Goal: Communication & Community: Answer question/provide support

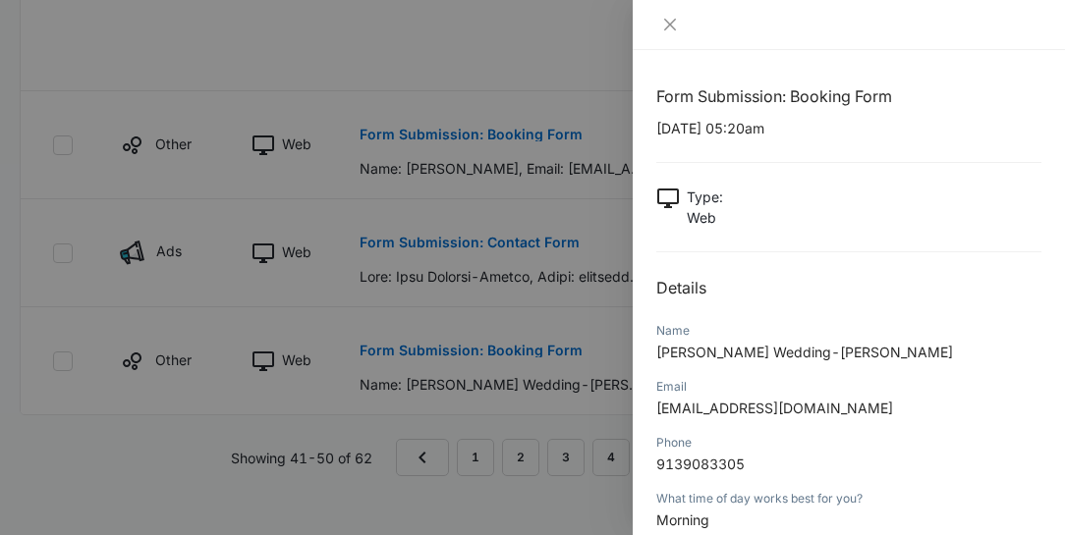
scroll to position [319, 0]
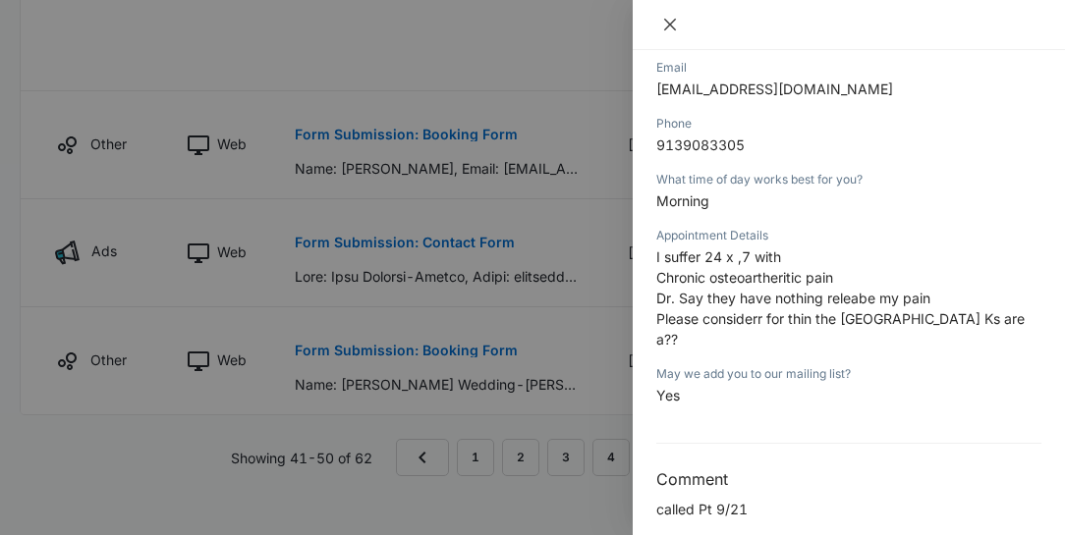
click at [673, 26] on icon "close" at bounding box center [670, 25] width 16 height 16
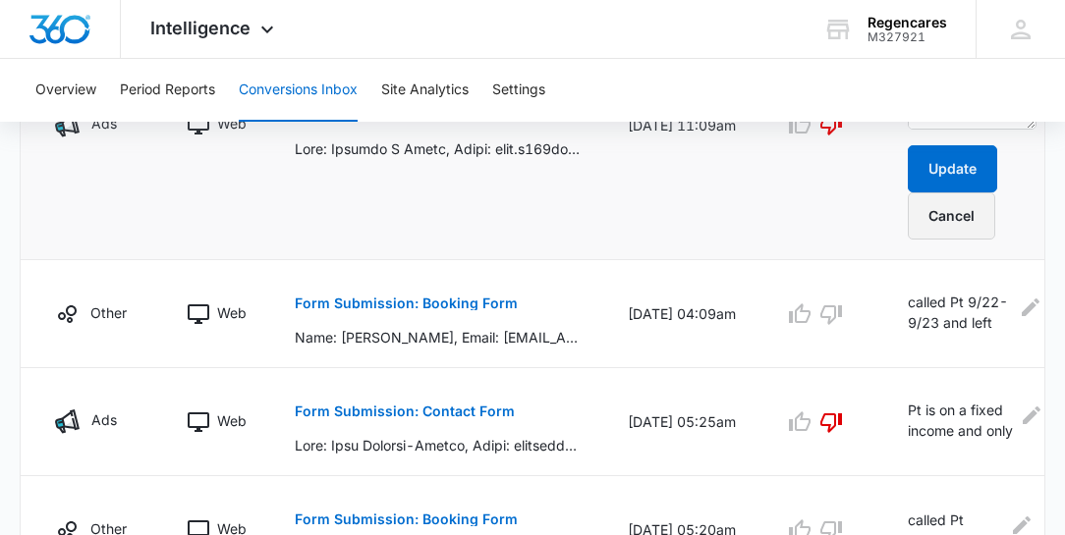
scroll to position [1470, 0]
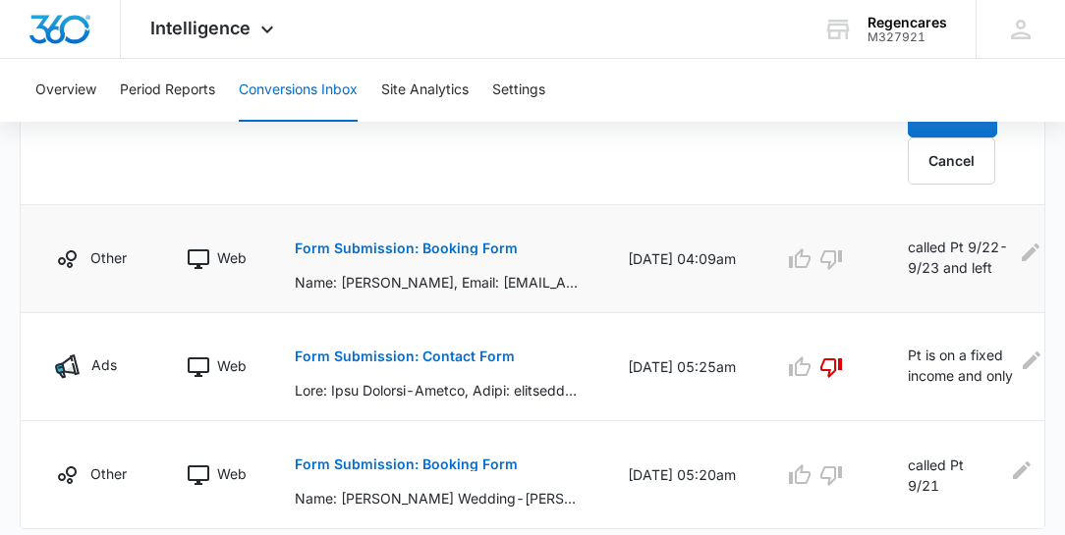
click at [406, 244] on p "Form Submission: Booking Form" at bounding box center [406, 249] width 223 height 14
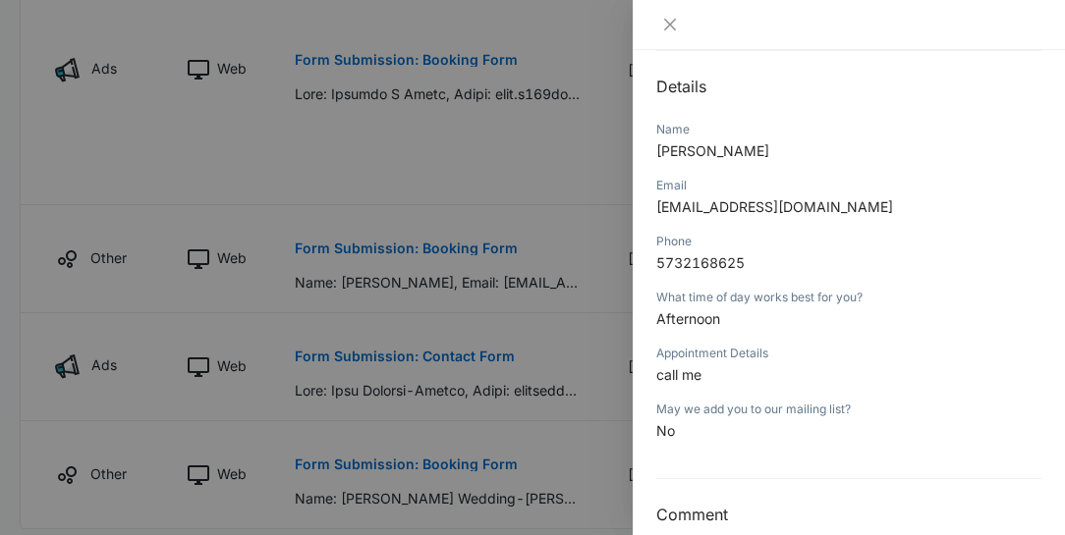
scroll to position [165, 0]
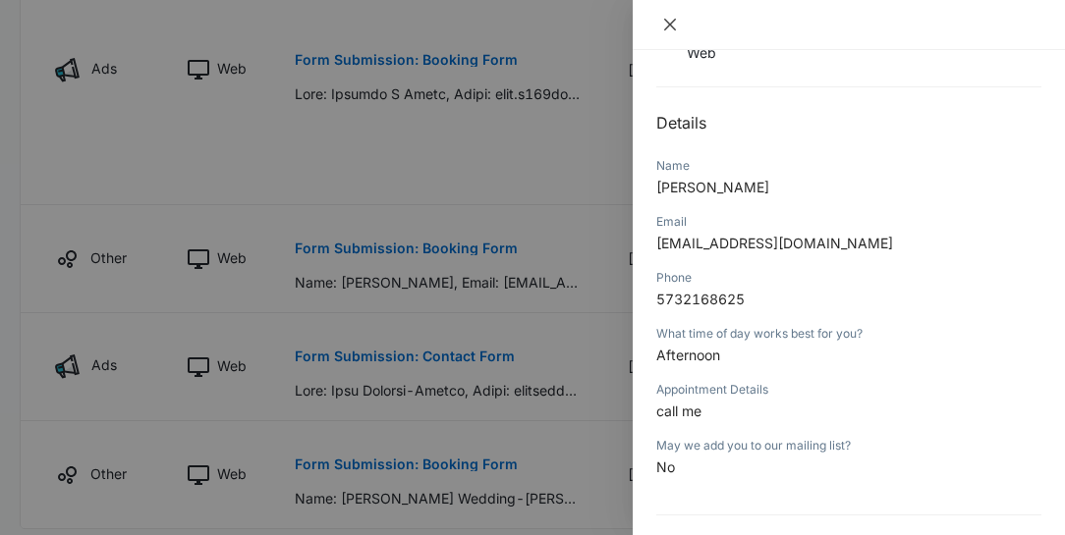
click at [670, 24] on icon "close" at bounding box center [670, 25] width 12 height 12
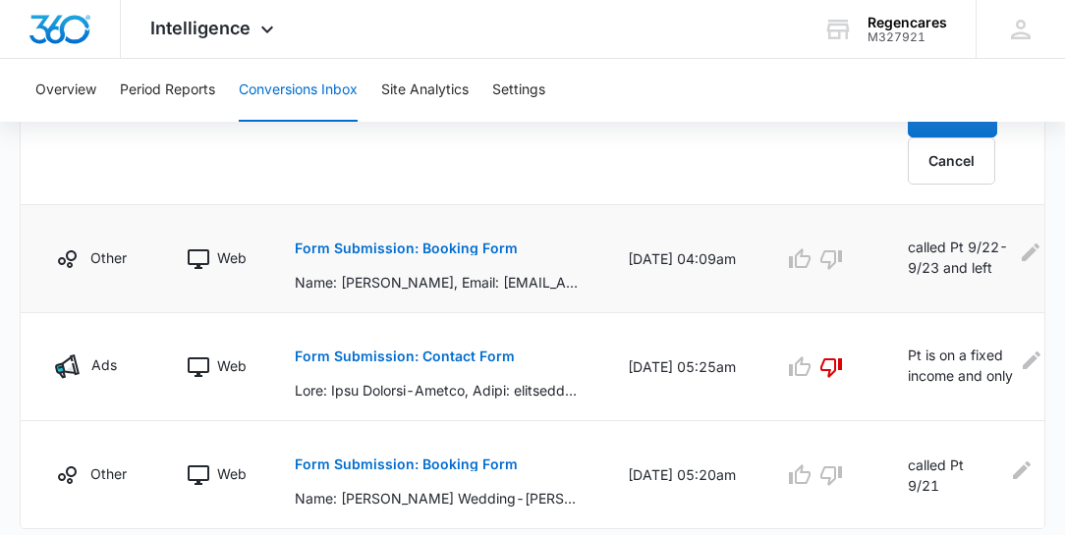
scroll to position [1526, 0]
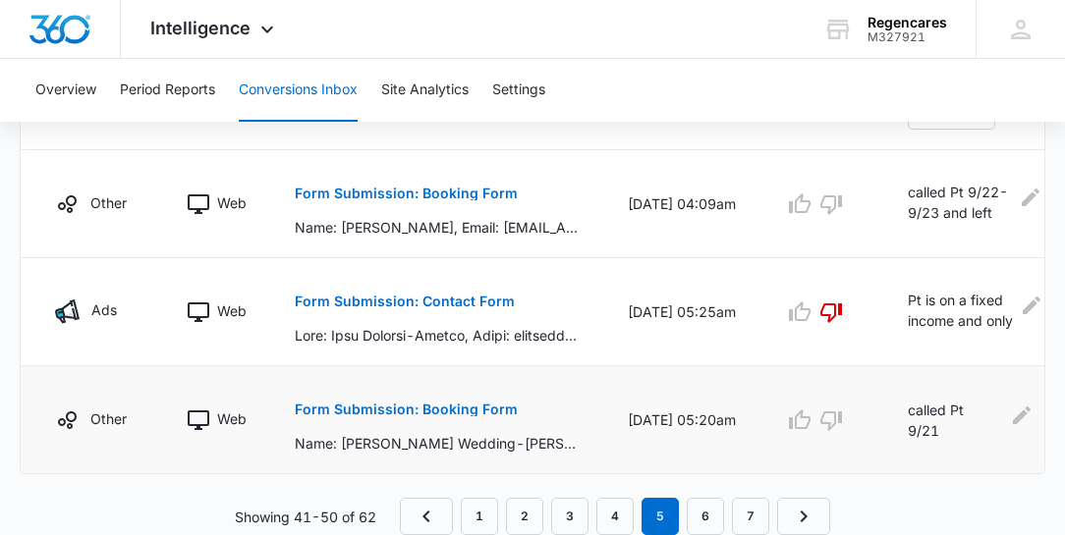
click at [412, 406] on p "Form Submission: Booking Form" at bounding box center [406, 410] width 223 height 14
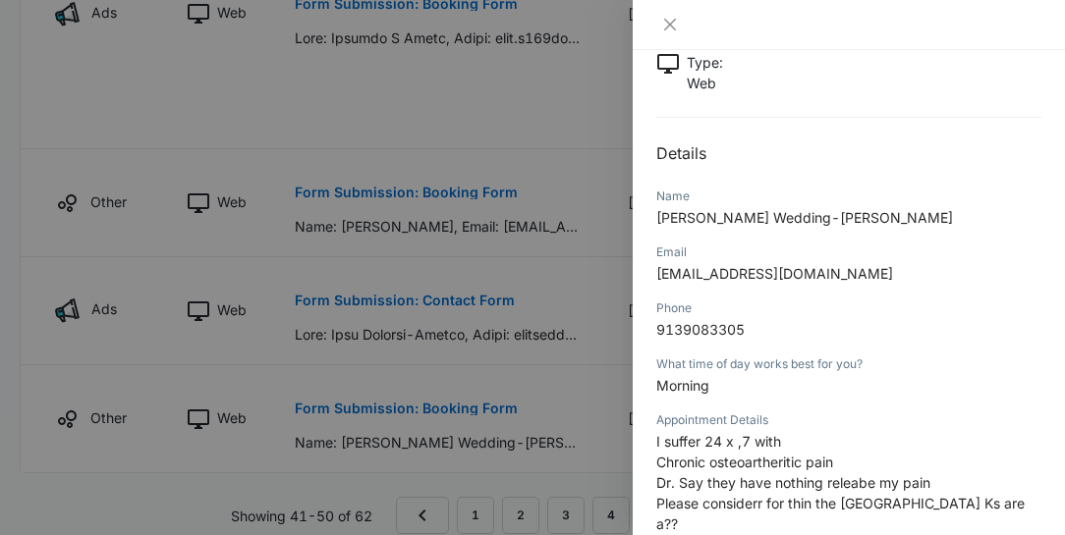
scroll to position [168, 0]
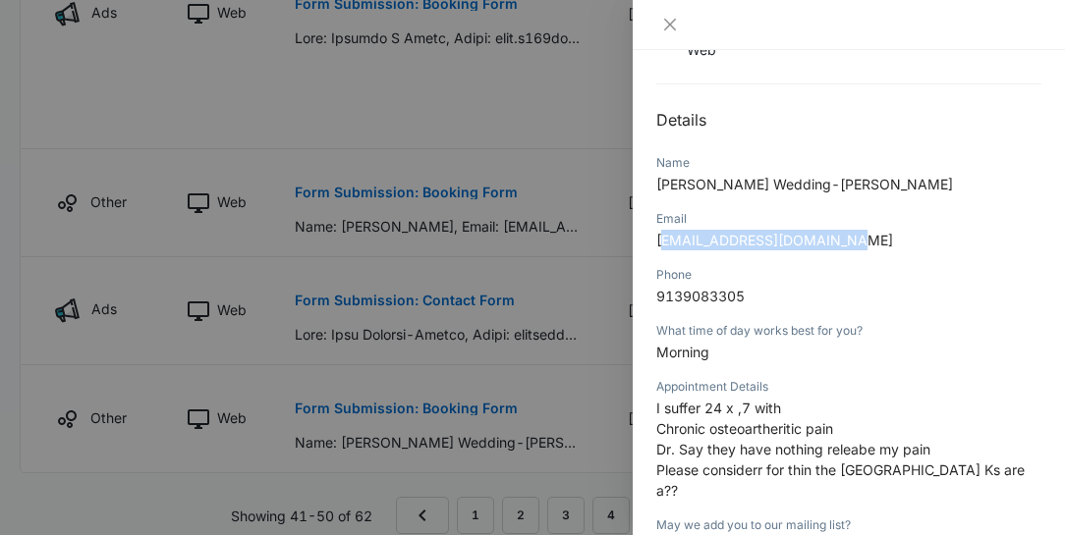
drag, startPoint x: 855, startPoint y: 239, endPoint x: 664, endPoint y: 247, distance: 190.7
click at [664, 247] on p "[EMAIL_ADDRESS][DOMAIN_NAME]" at bounding box center [848, 240] width 385 height 21
click at [907, 270] on div "Phone" at bounding box center [848, 275] width 385 height 18
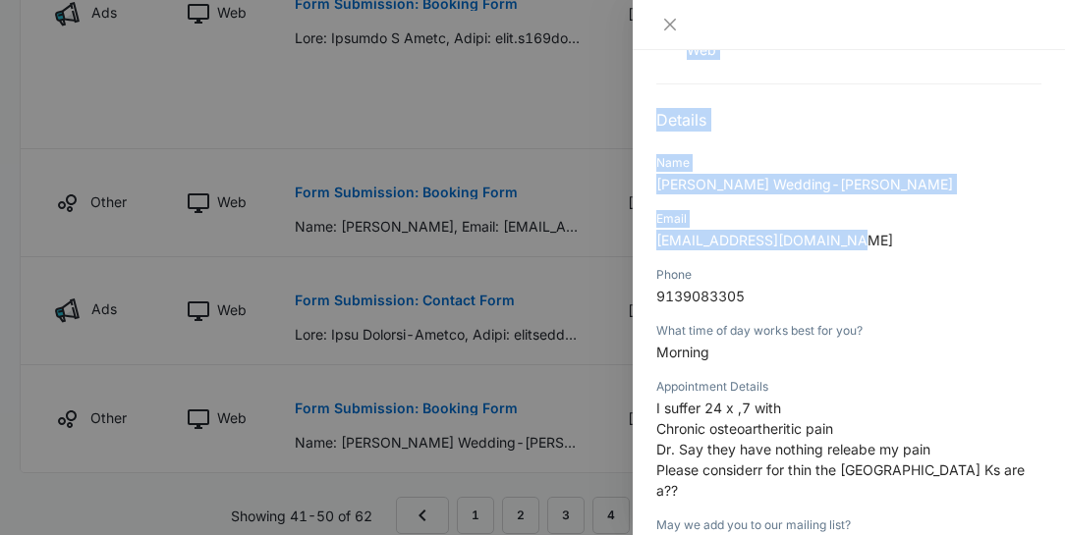
drag, startPoint x: 849, startPoint y: 238, endPoint x: 630, endPoint y: 238, distance: 219.1
click at [630, 238] on div "Form Submission: Booking Form [DATE] 05:20am Type : Web Details Name [PERSON_NA…" at bounding box center [532, 267] width 1065 height 535
click at [916, 227] on div "Email [EMAIL_ADDRESS][DOMAIN_NAME]" at bounding box center [848, 236] width 385 height 56
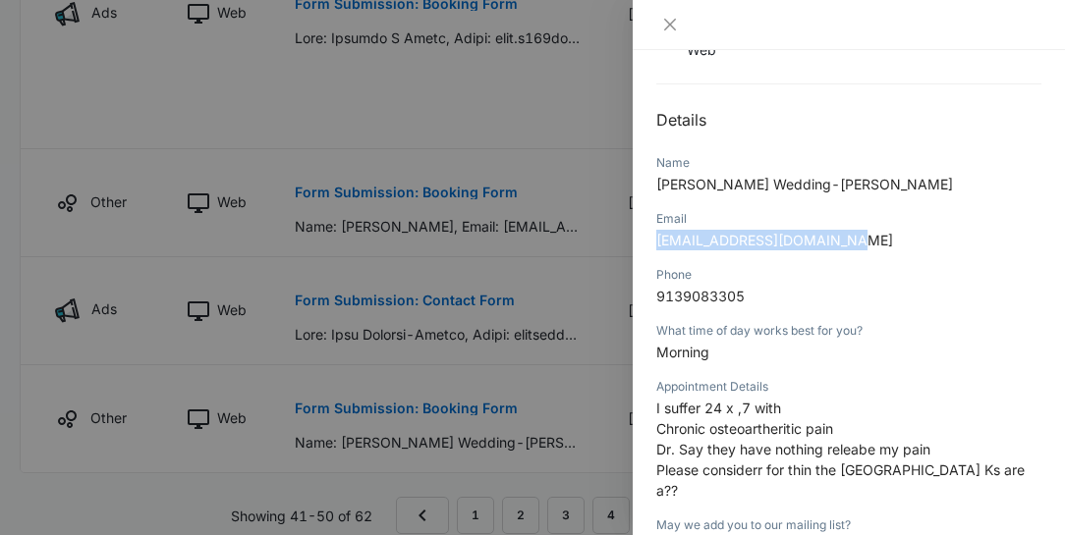
drag, startPoint x: 854, startPoint y: 240, endPoint x: 653, endPoint y: 240, distance: 200.4
click at [653, 240] on div "Form Submission: Booking Form [DATE] 05:20am Type : Web Details Name [PERSON_NA…" at bounding box center [849, 292] width 432 height 485
copy span "[EMAIL_ADDRESS][DOMAIN_NAME]"
click at [669, 26] on icon "close" at bounding box center [670, 25] width 12 height 12
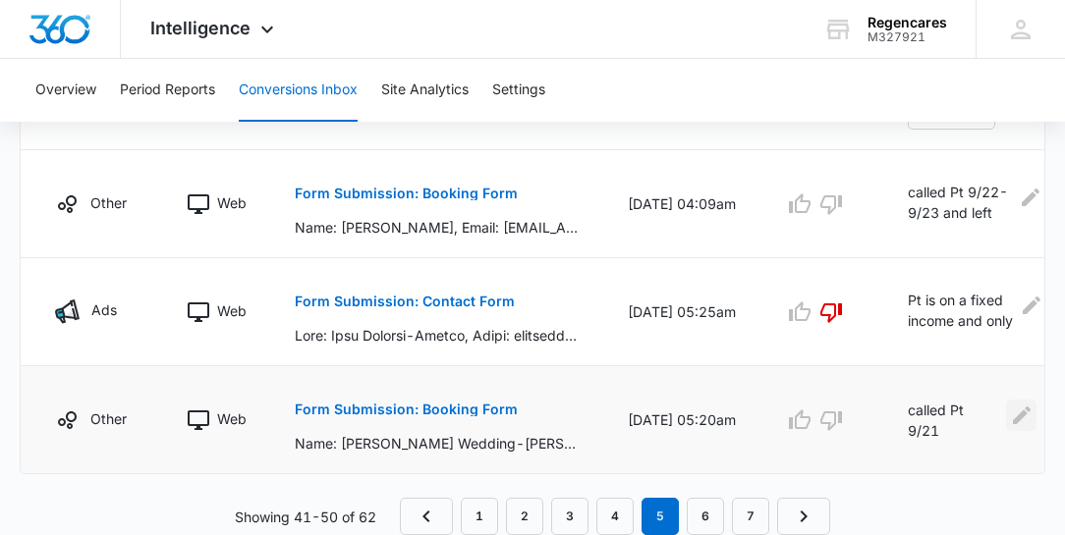
click at [1016, 407] on icon "Edit Comments" at bounding box center [1022, 415] width 18 height 18
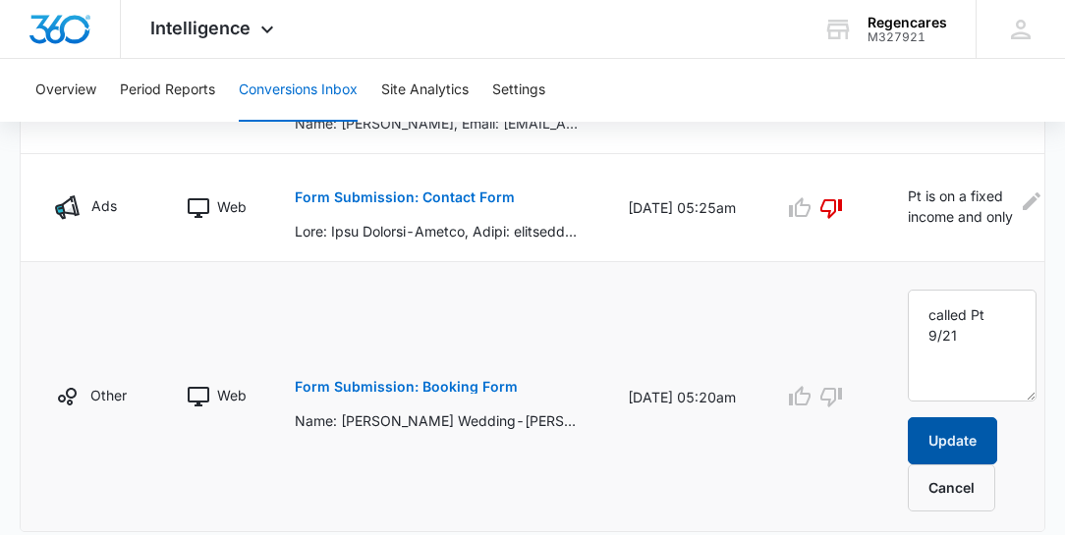
scroll to position [1638, 0]
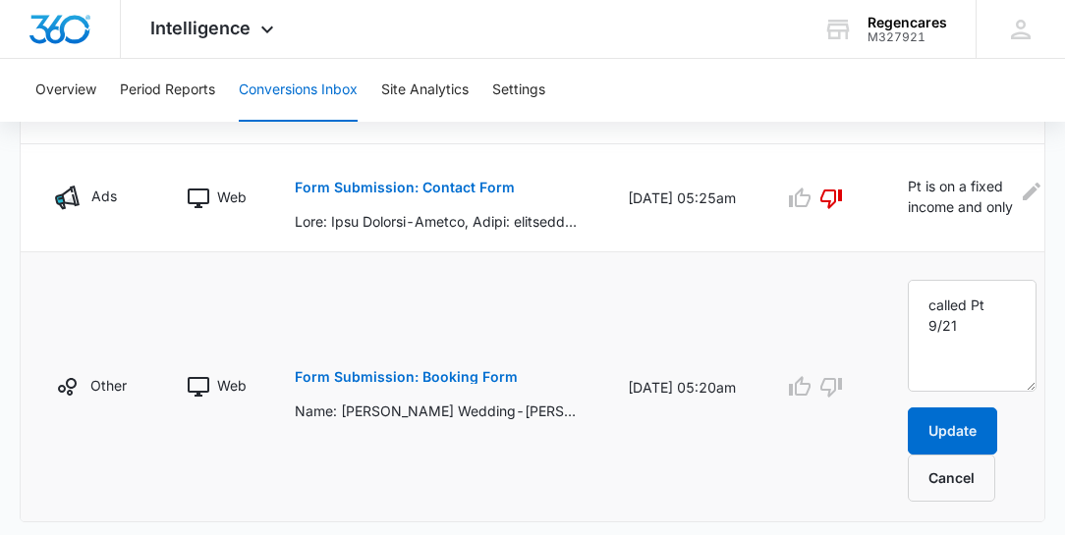
click at [444, 371] on p "Form Submission: Booking Form" at bounding box center [406, 377] width 223 height 14
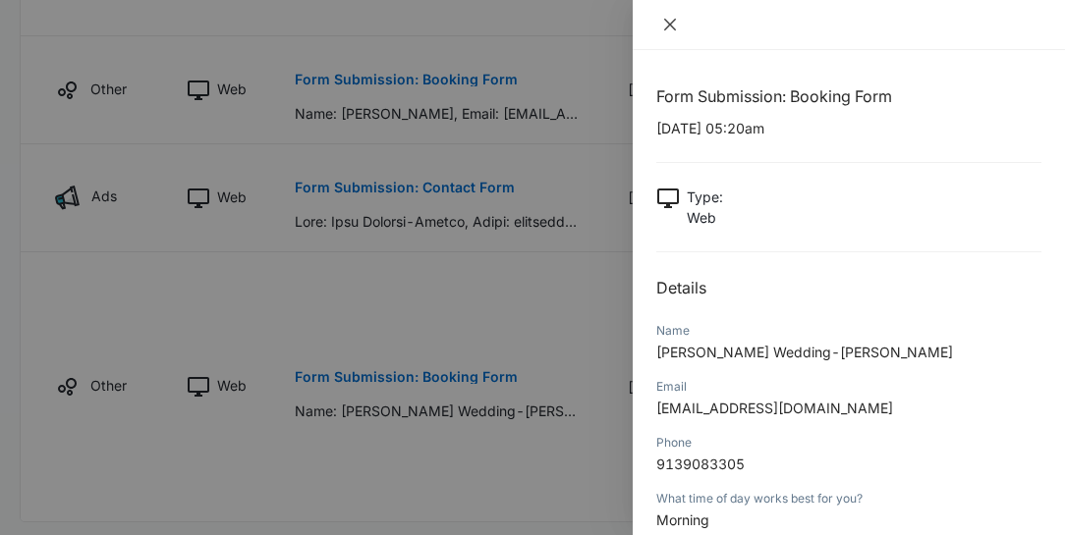
click at [672, 28] on icon "close" at bounding box center [670, 25] width 12 height 12
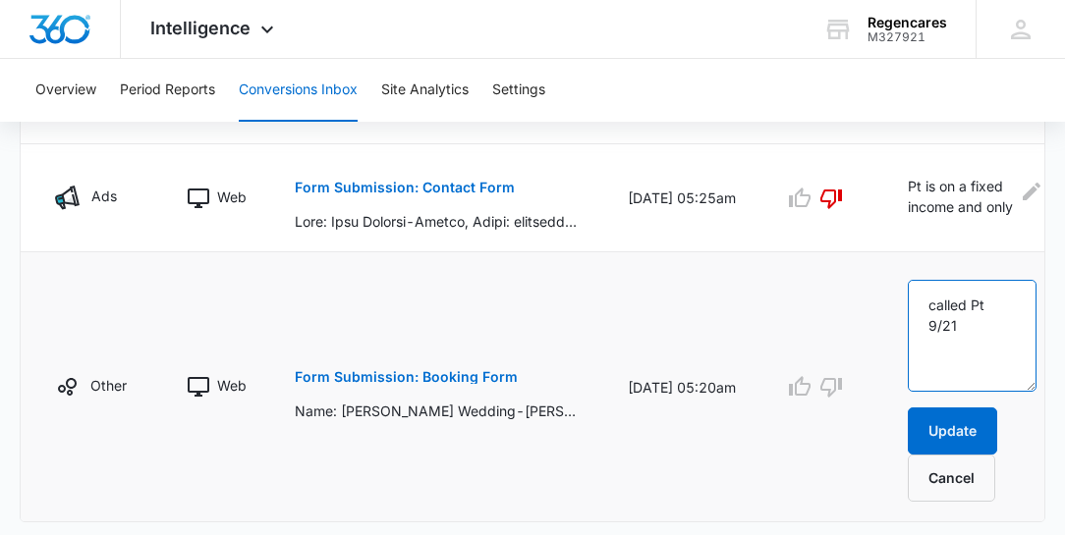
click at [1019, 301] on textarea "called Pt 9/21" at bounding box center [972, 336] width 129 height 112
type textarea "called Pt 9/21 pt is upset and does not want us to call or email again"
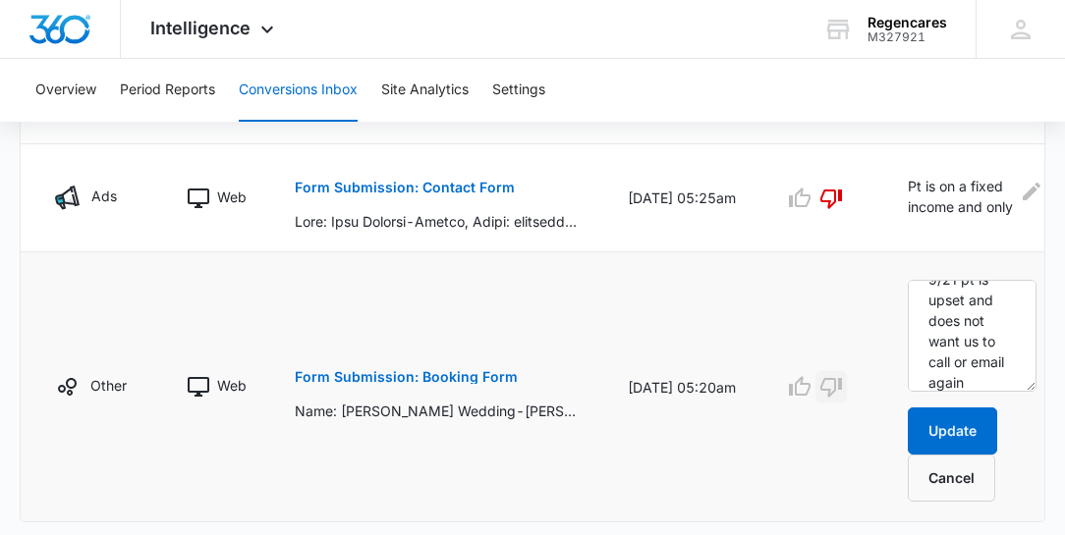
click at [825, 387] on icon "button" at bounding box center [831, 387] width 24 height 24
click at [966, 417] on button "Update" at bounding box center [952, 431] width 89 height 47
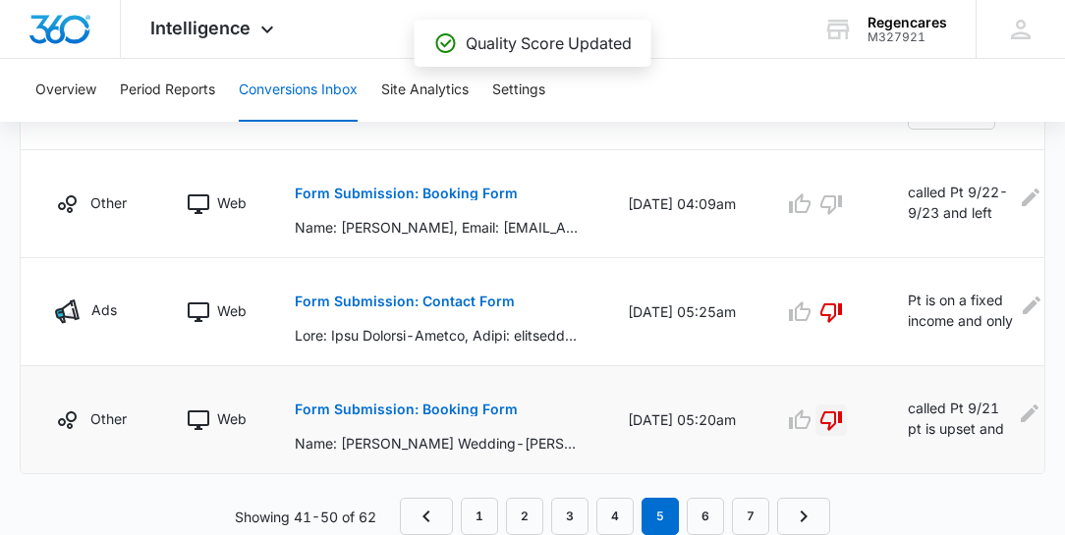
scroll to position [1526, 0]
click at [706, 517] on link "6" at bounding box center [705, 516] width 37 height 37
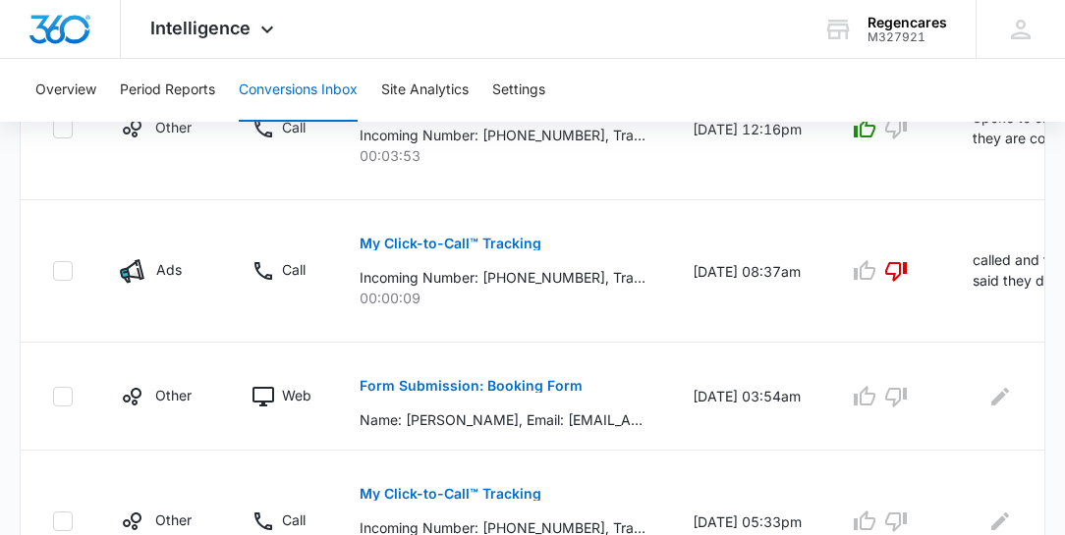
scroll to position [617, 0]
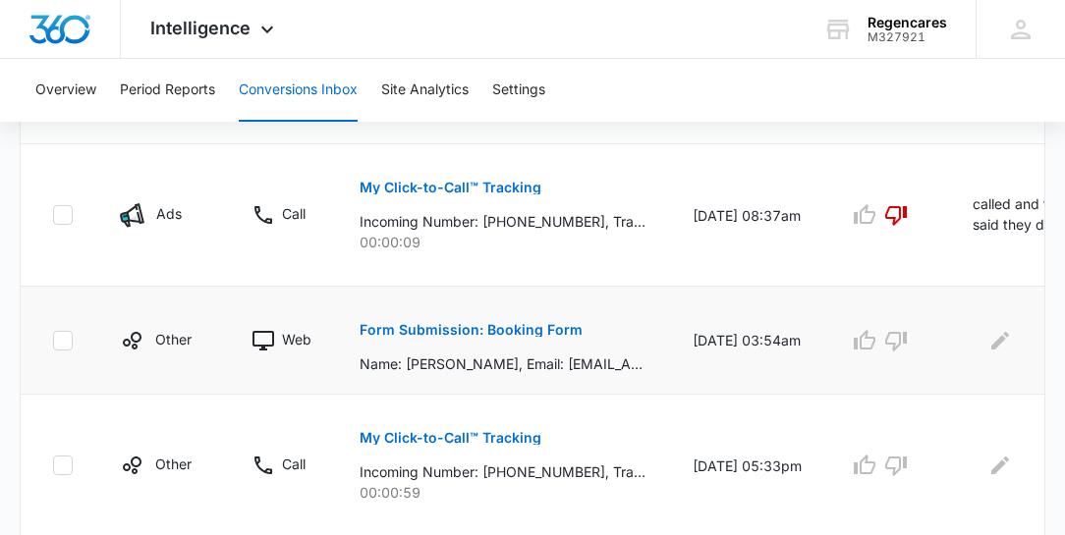
click at [517, 326] on p "Form Submission: Booking Form" at bounding box center [471, 330] width 223 height 14
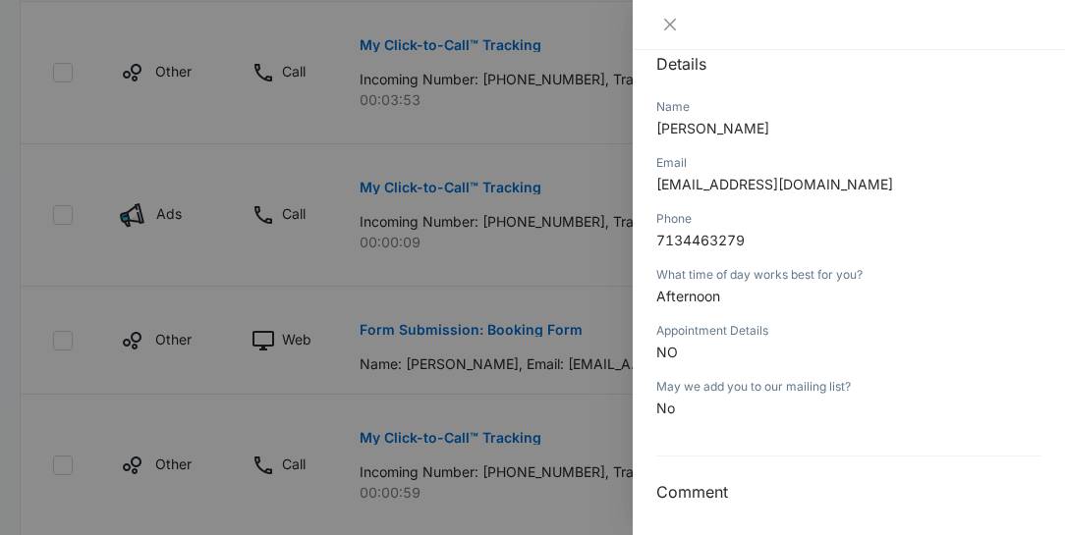
scroll to position [229, 0]
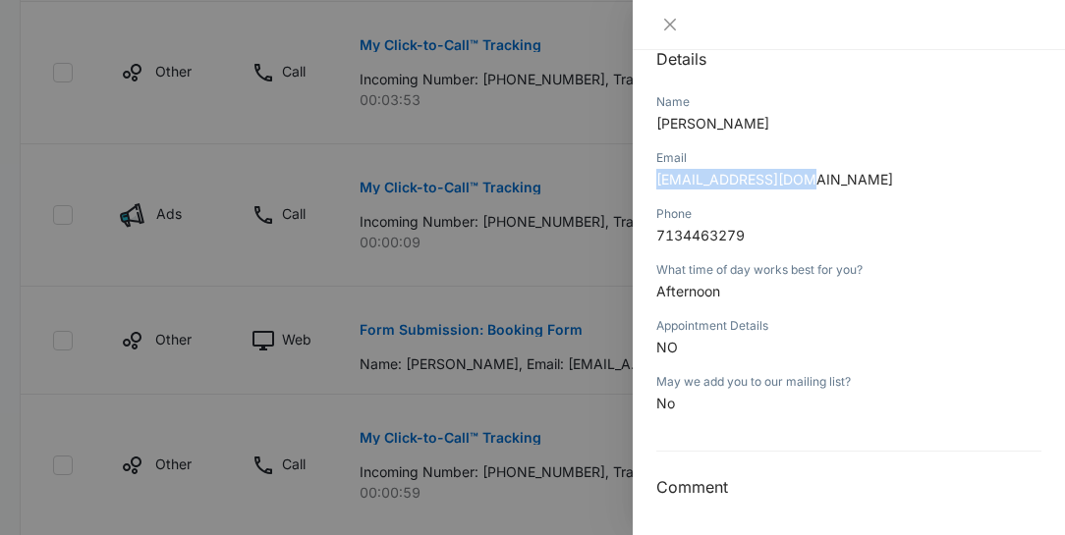
drag, startPoint x: 798, startPoint y: 173, endPoint x: 654, endPoint y: 181, distance: 143.6
click at [654, 181] on div "Form Submission: Booking Form [DATE] 03:54am Type : Web Details Name [PERSON_NA…" at bounding box center [849, 292] width 432 height 485
copy span "[EMAIL_ADDRESS][DOMAIN_NAME]"
drag, startPoint x: 783, startPoint y: 118, endPoint x: 652, endPoint y: 126, distance: 130.9
click at [652, 126] on div "Form Submission: Booking Form [DATE] 03:54am Type : Web Details Name [PERSON_NA…" at bounding box center [849, 292] width 432 height 485
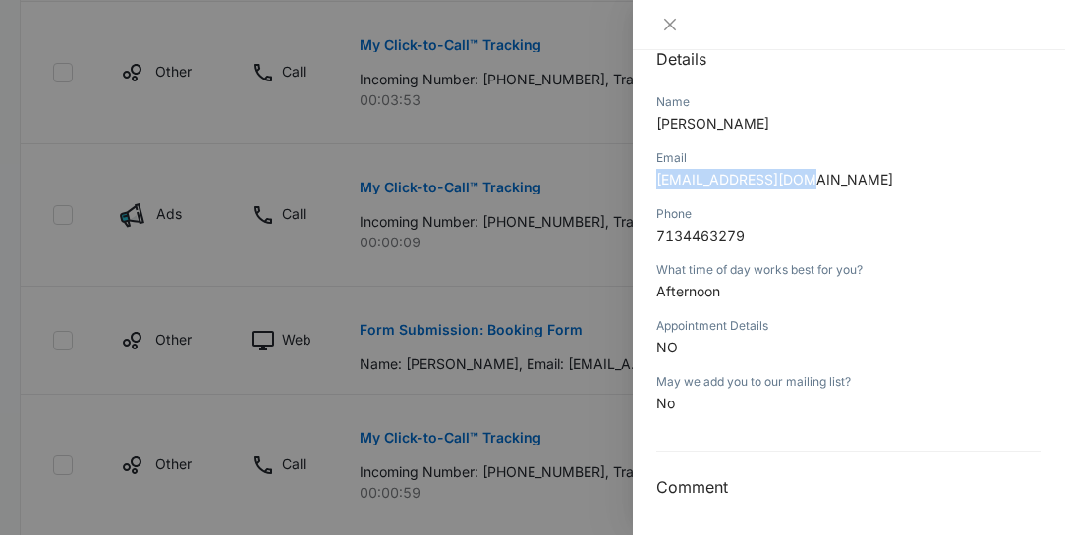
copy span "[PERSON_NAME]"
click at [672, 25] on icon "close" at bounding box center [670, 25] width 16 height 16
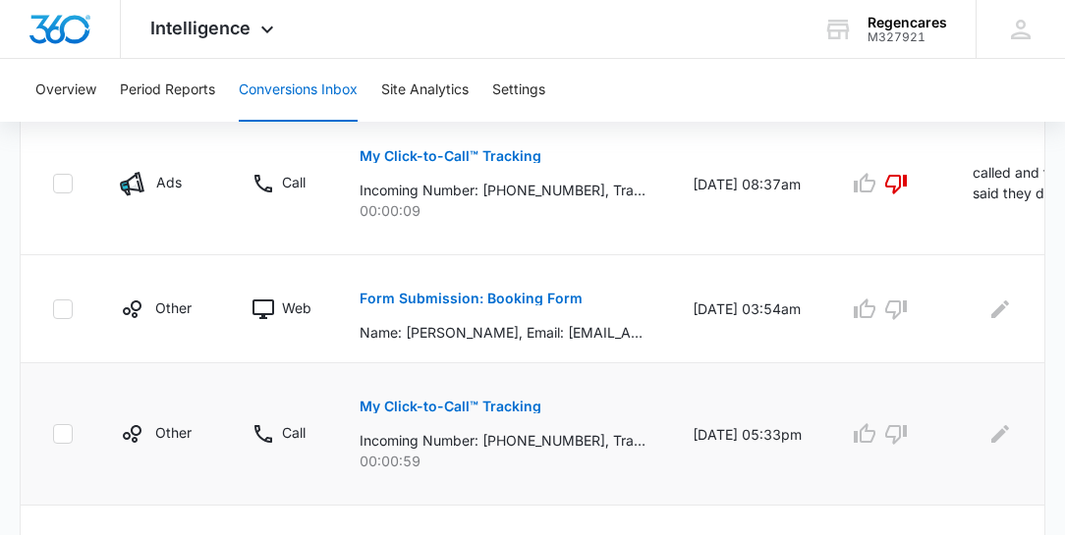
scroll to position [673, 0]
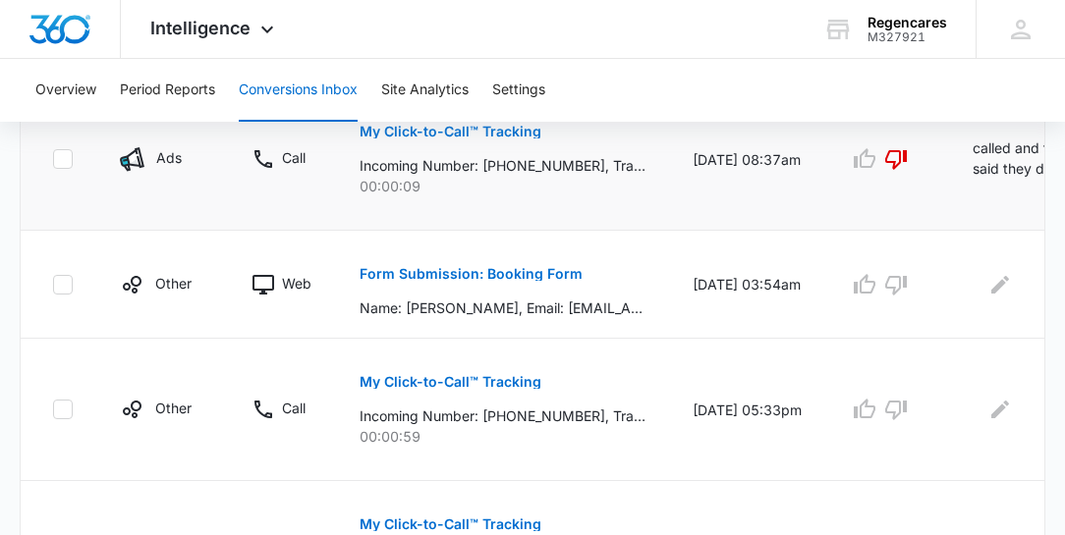
click at [1027, 157] on p "called and they said they did not call [DATE]." at bounding box center [1035, 160] width 127 height 44
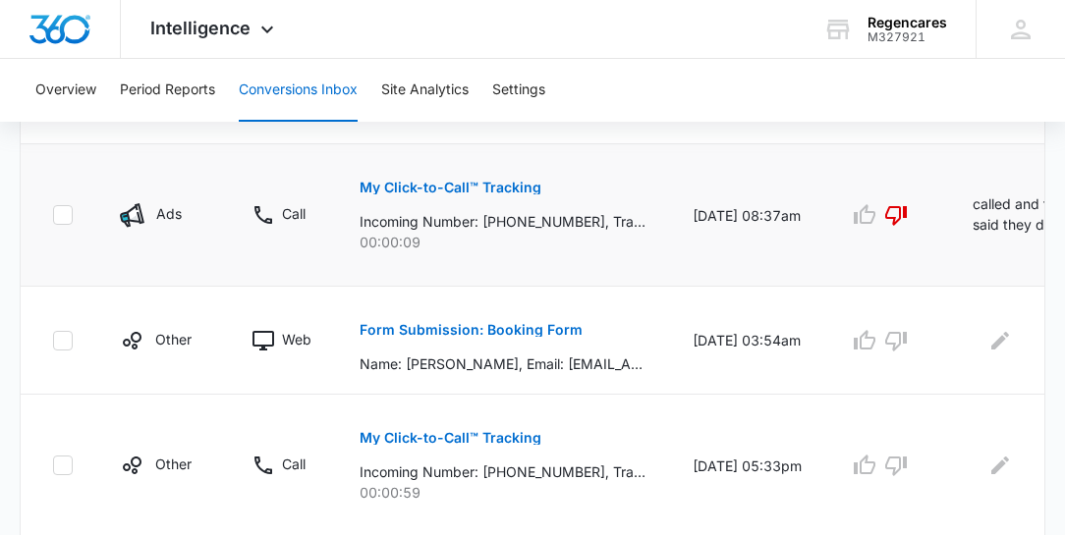
click at [478, 182] on p "My Click-to-Call™ Tracking" at bounding box center [451, 188] width 182 height 14
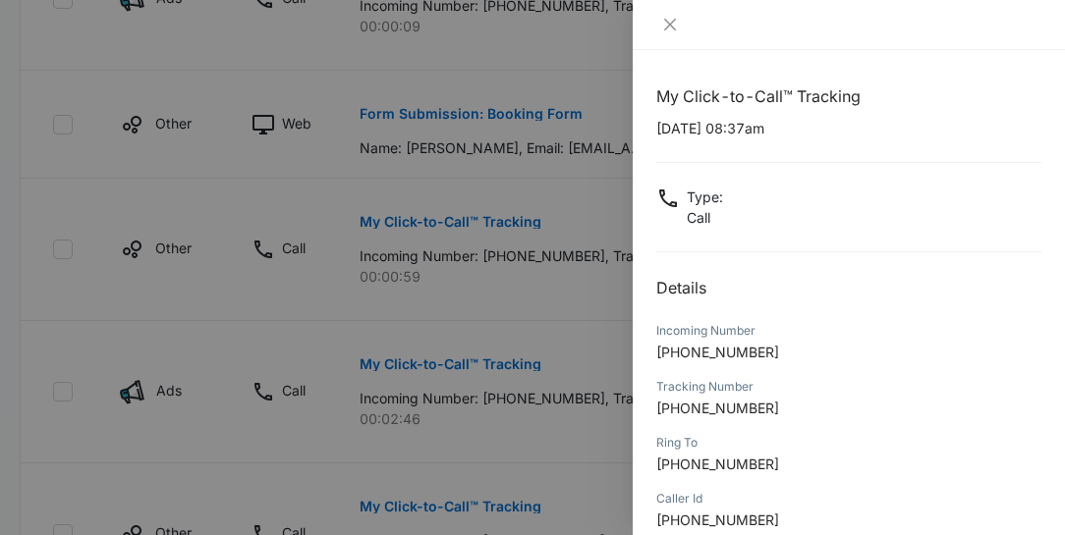
scroll to position [729, 0]
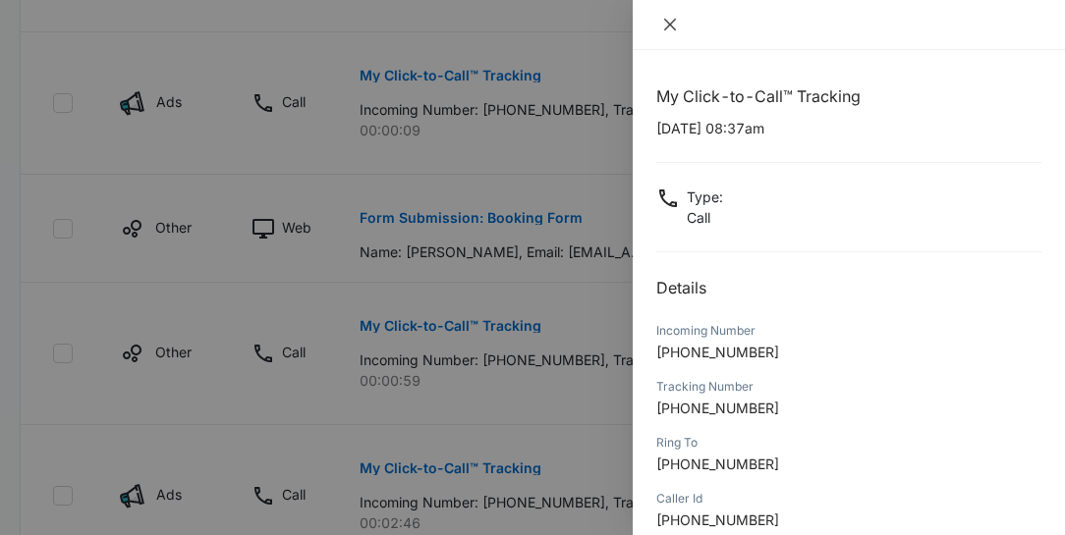
click at [666, 24] on icon "close" at bounding box center [670, 25] width 16 height 16
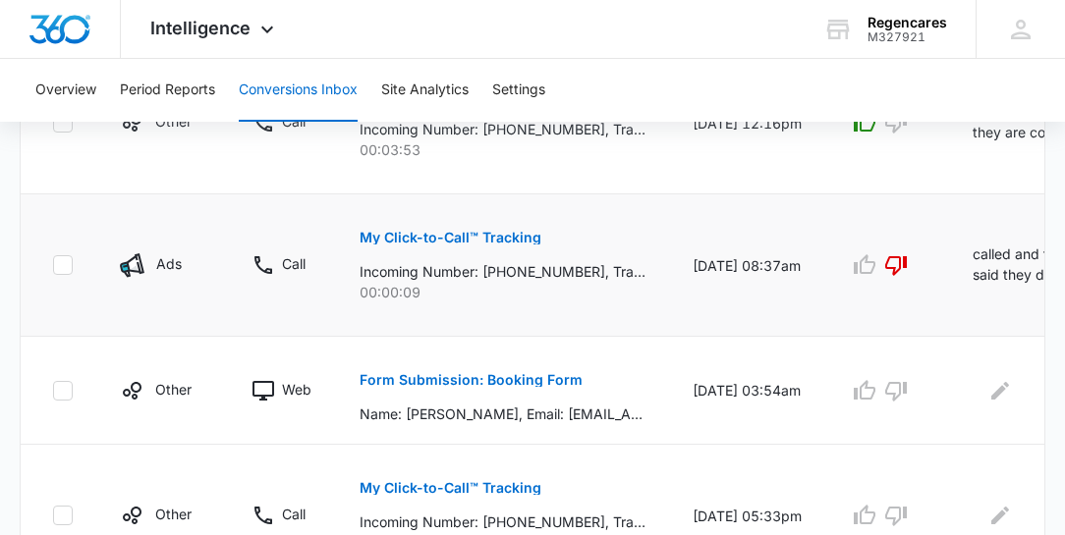
scroll to position [561, 0]
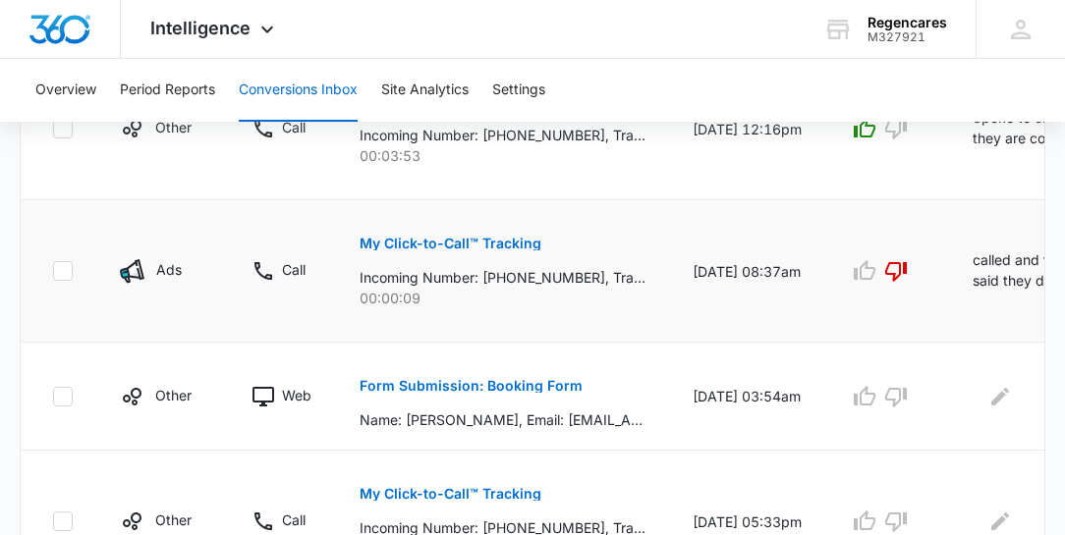
click at [935, 308] on td at bounding box center [887, 271] width 124 height 142
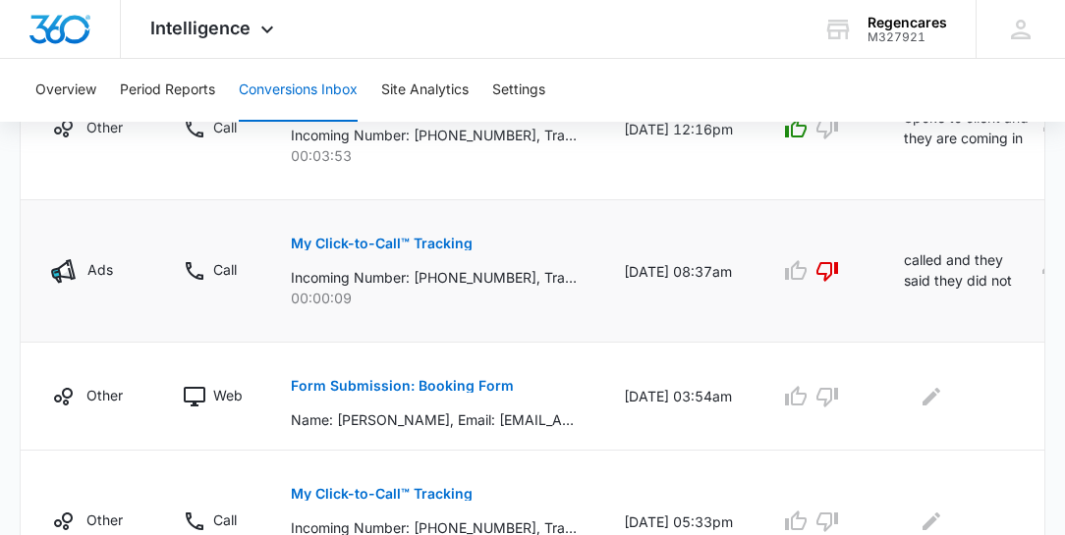
scroll to position [0, 84]
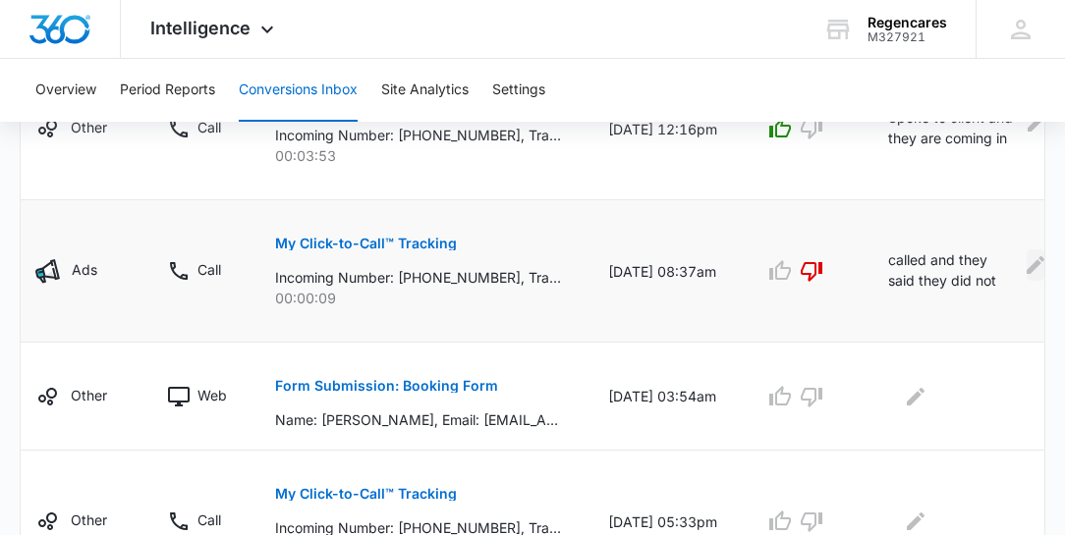
click at [1024, 262] on icon "Edit Comments" at bounding box center [1036, 265] width 24 height 24
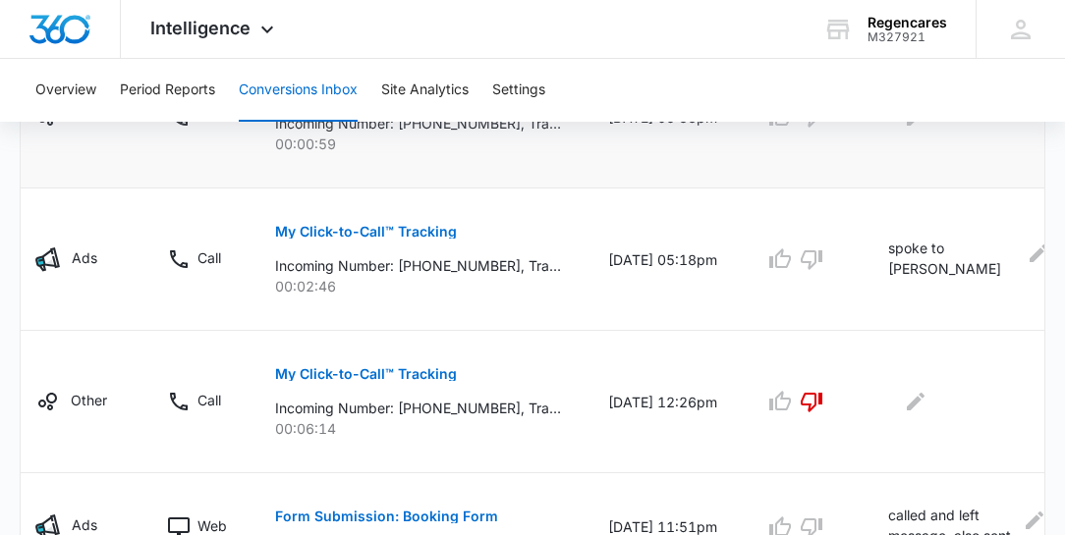
scroll to position [1122, 0]
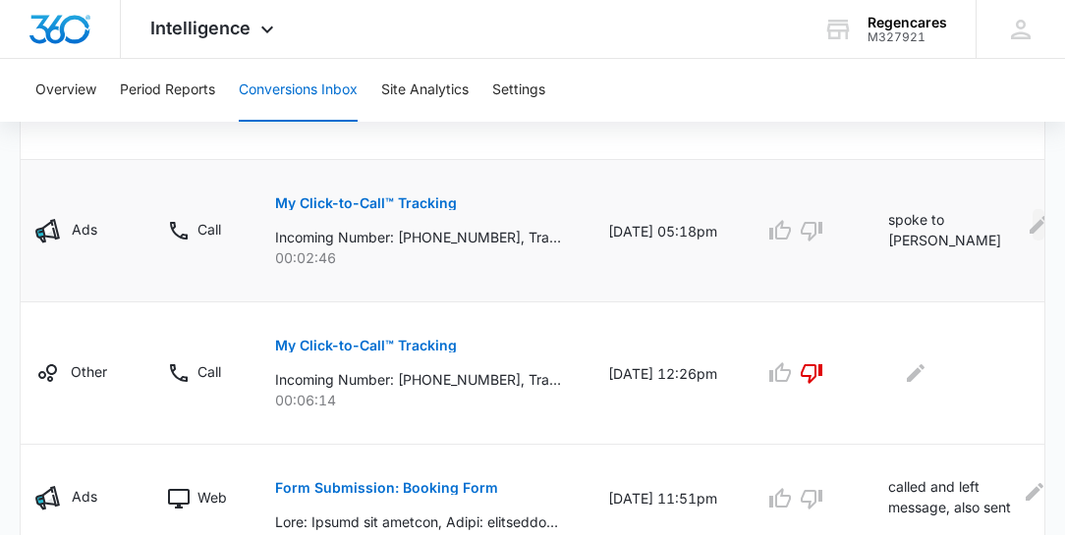
click at [1027, 218] on icon "Edit Comments" at bounding box center [1039, 225] width 24 height 24
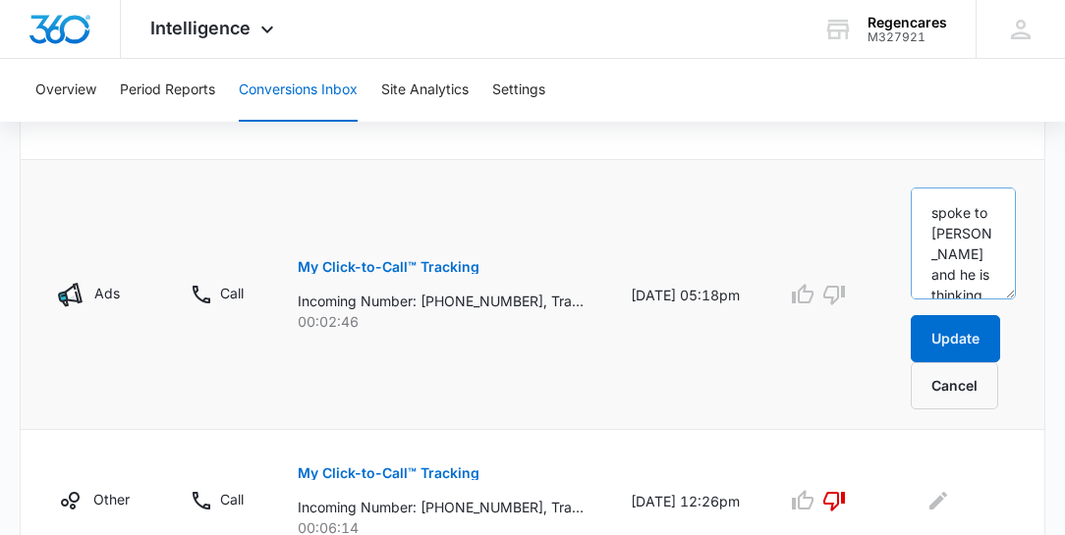
scroll to position [0, 0]
click at [420, 264] on p "My Click-to-Call™ Tracking" at bounding box center [389, 267] width 182 height 14
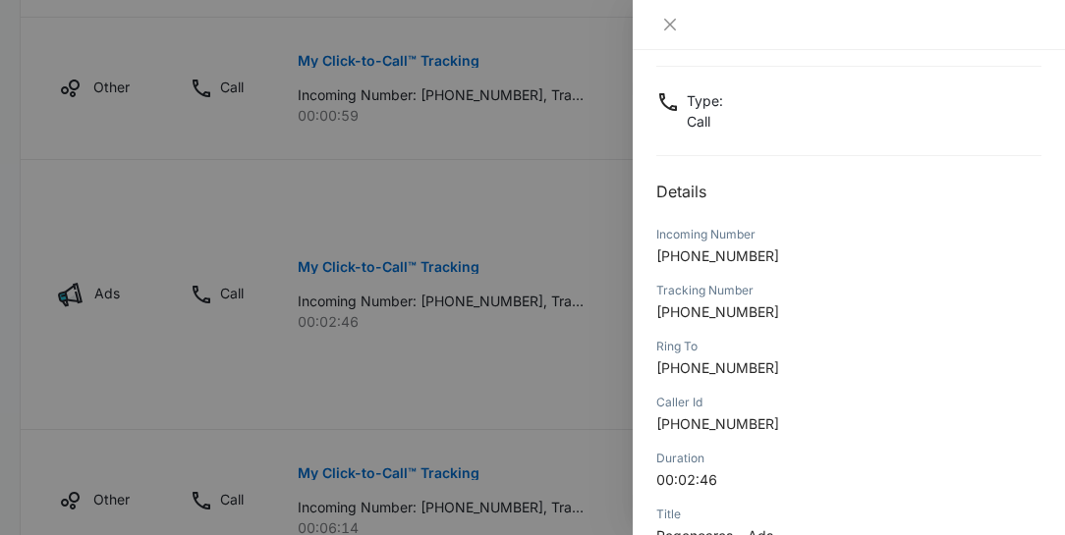
scroll to position [56, 0]
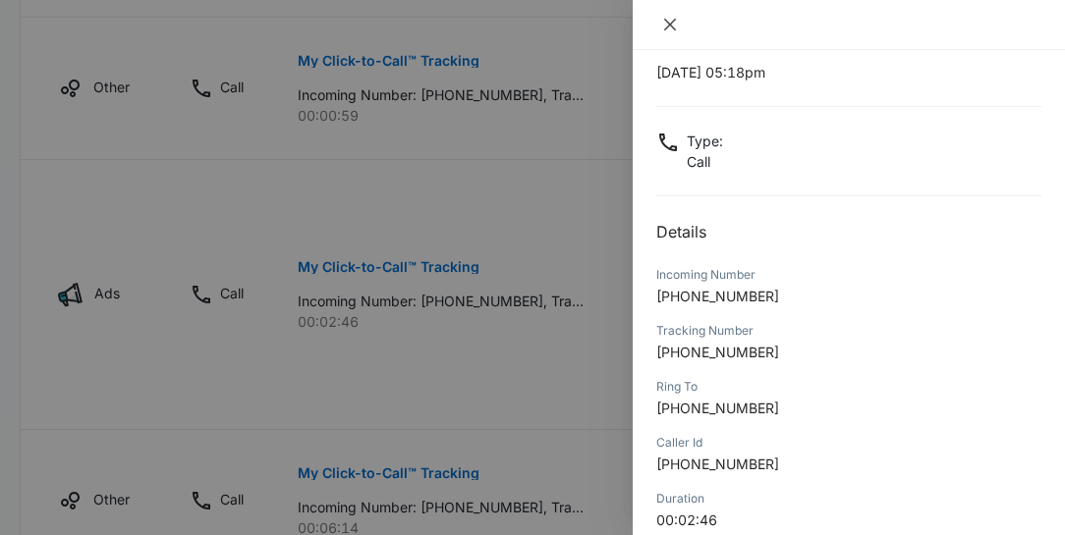
click at [669, 31] on icon "close" at bounding box center [670, 25] width 16 height 16
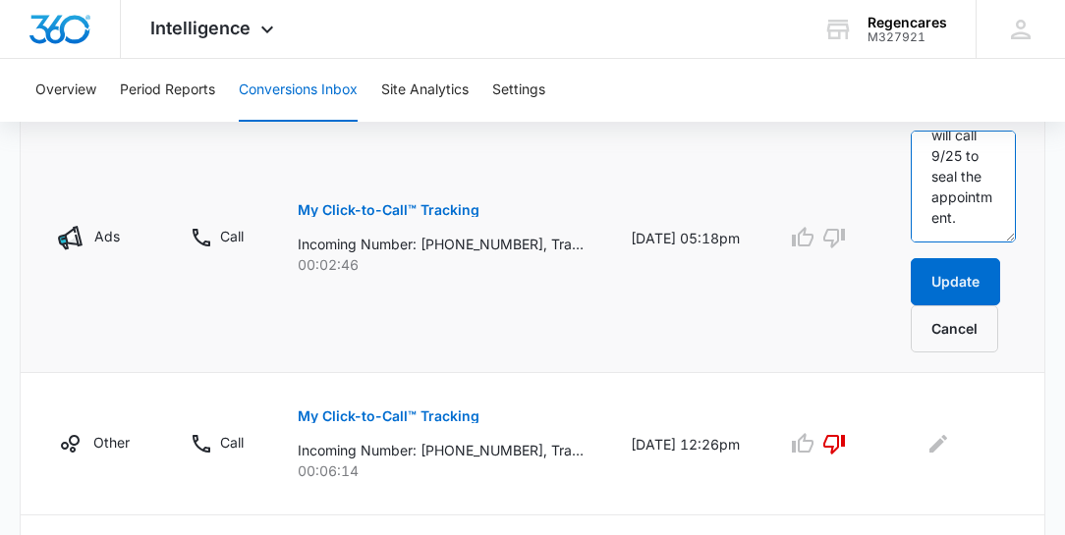
scroll to position [289, 0]
click at [439, 209] on p "My Click-to-Call™ Tracking" at bounding box center [389, 210] width 182 height 14
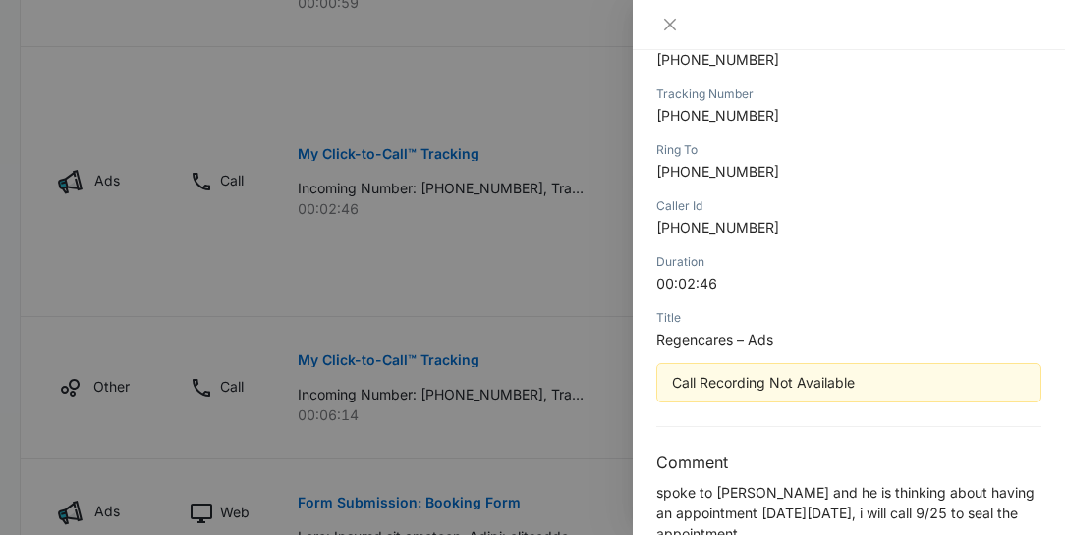
scroll to position [224, 0]
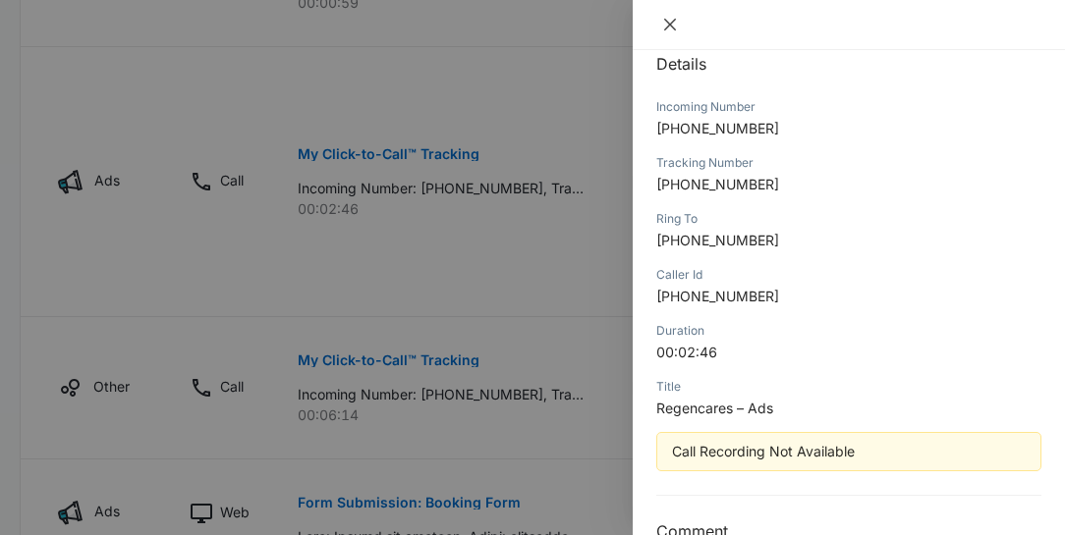
click at [667, 26] on icon "close" at bounding box center [670, 25] width 12 height 12
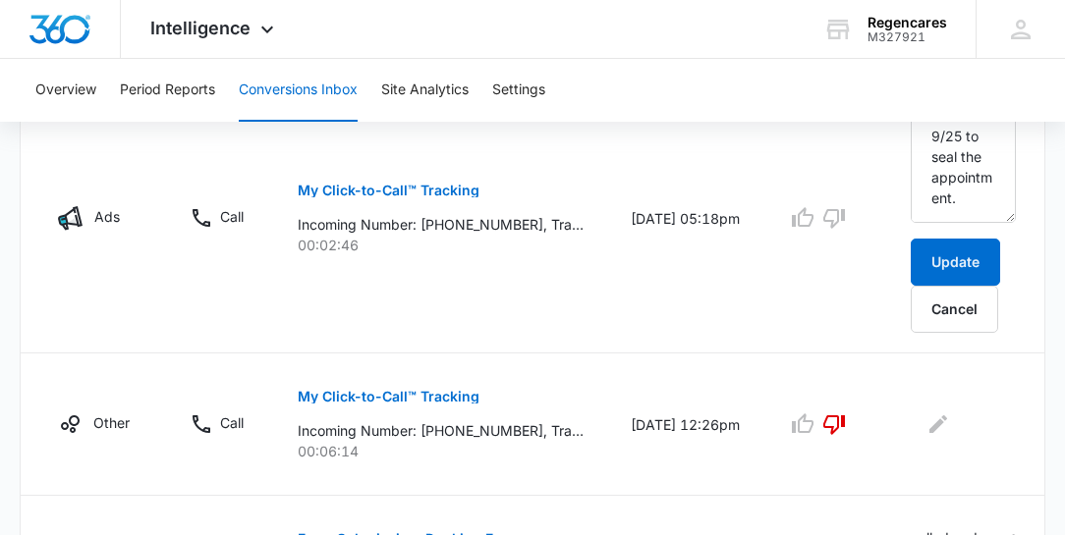
scroll to position [1179, 0]
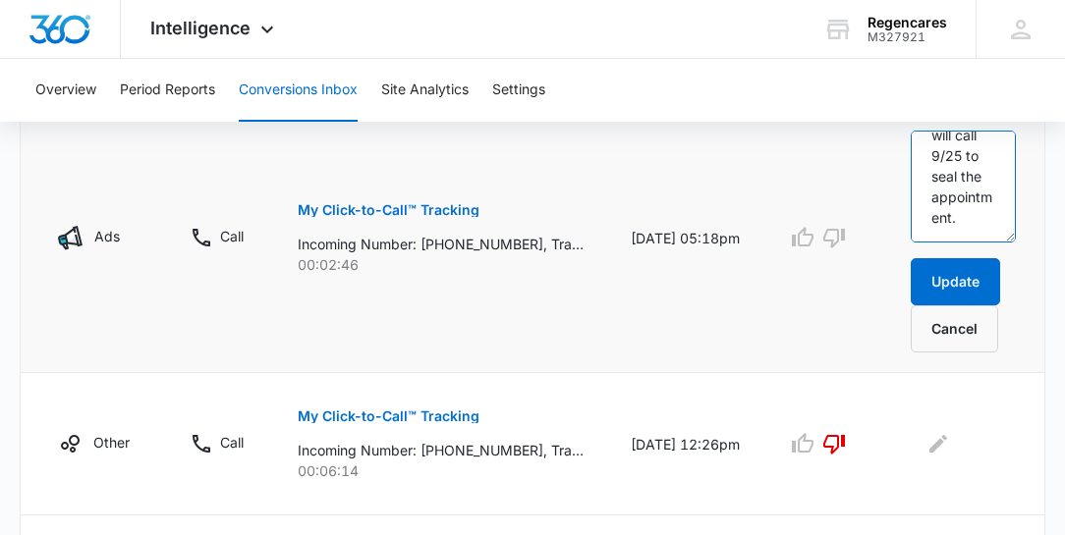
click at [967, 216] on textarea "spoke to [PERSON_NAME] and he is thinking about having an appointment [DATE][DA…" at bounding box center [963, 187] width 105 height 112
click at [974, 219] on textarea "spoke to [PERSON_NAME] and he is thinking about having an appointment [DATE][DA…" at bounding box center [963, 187] width 105 height 112
click at [977, 154] on textarea "spoke to [PERSON_NAME] and he is thinking about having an appointment [DATE][DA…" at bounding box center [963, 187] width 105 height 112
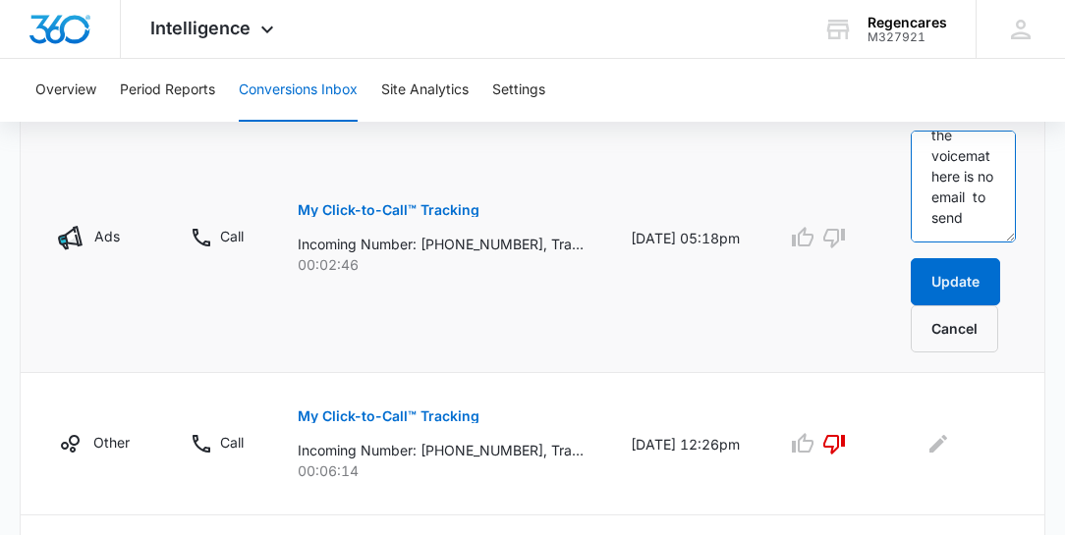
drag, startPoint x: 961, startPoint y: 212, endPoint x: 987, endPoint y: 205, distance: 27.4
click at [983, 188] on textarea "spoke to [PERSON_NAME] and he is thinking about having an appointment [DATE][DA…" at bounding box center [963, 187] width 105 height 112
click at [975, 228] on textarea "spoke to [PERSON_NAME] and he is thinking about having an appointment [DATE][DA…" at bounding box center [963, 187] width 105 height 112
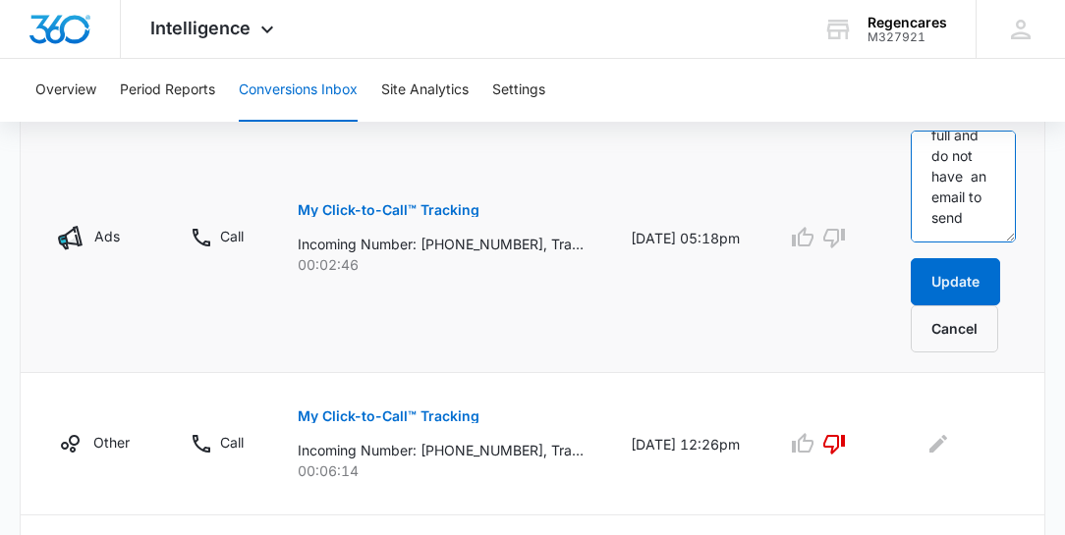
click at [985, 230] on textarea "spoke to [PERSON_NAME] and he is thinking about having an appointment [DATE][DA…" at bounding box center [963, 187] width 105 height 112
drag, startPoint x: 975, startPoint y: 190, endPoint x: 1057, endPoint y: 155, distance: 88.5
click at [1057, 155] on div "Total Conversions: 62 Ads Content Social Other From Calls: 38 Ads Content Socia…" at bounding box center [532, 58] width 1065 height 2038
type textarea "spoke to [PERSON_NAME] and he is thinking about having an appointment [DATE][DA…"
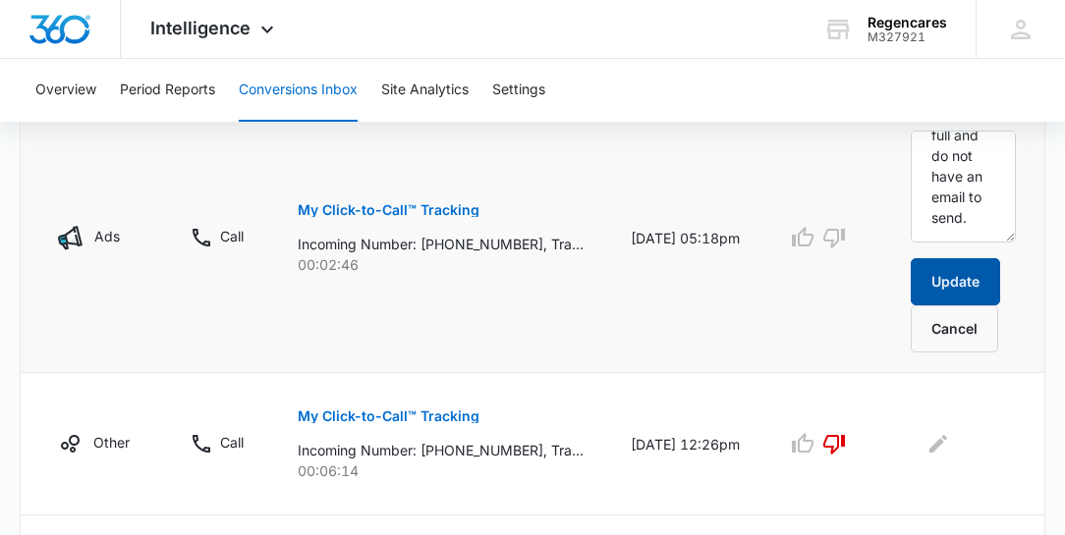
drag, startPoint x: 933, startPoint y: 280, endPoint x: 973, endPoint y: 209, distance: 81.4
click at [933, 280] on button "Update" at bounding box center [955, 281] width 89 height 47
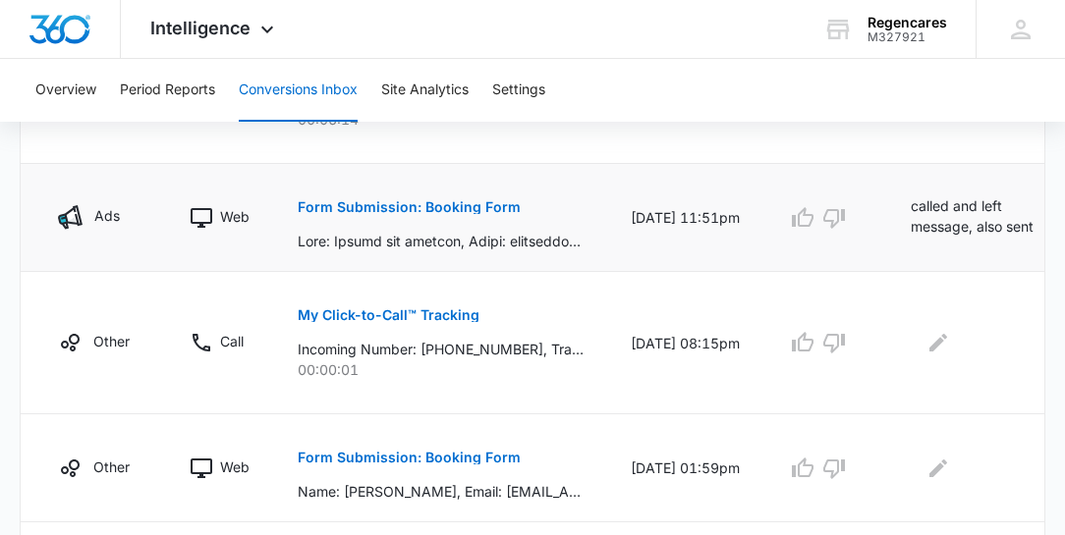
scroll to position [1403, 0]
click at [1048, 206] on icon "Edit Comments" at bounding box center [1057, 211] width 18 height 18
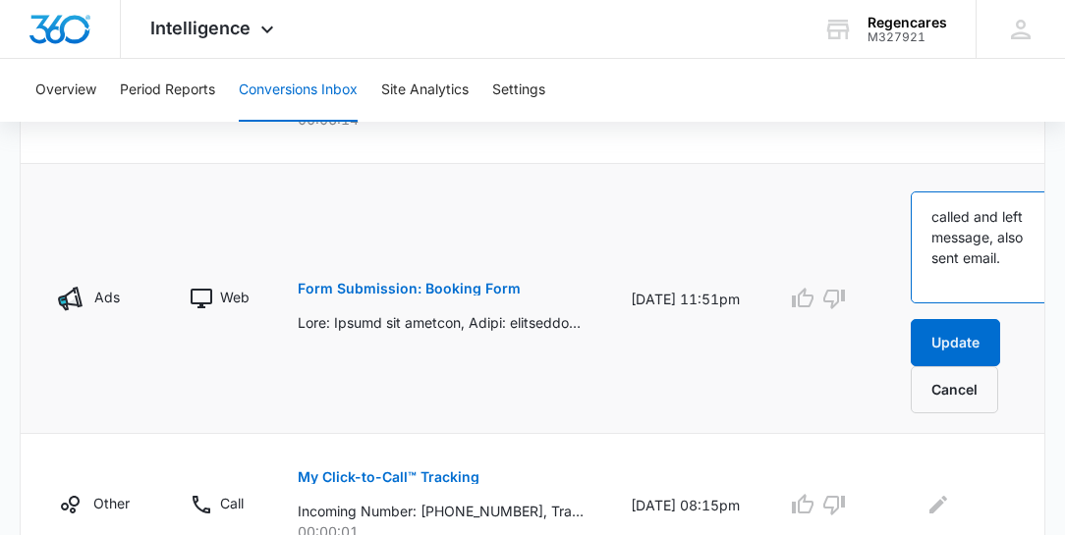
click at [979, 273] on textarea "called and left message, also sent email." at bounding box center [989, 248] width 156 height 112
type textarea "called and left message, also sent email. Left message and sending email"
click at [426, 284] on p "Form Submission: Booking Form" at bounding box center [409, 289] width 223 height 14
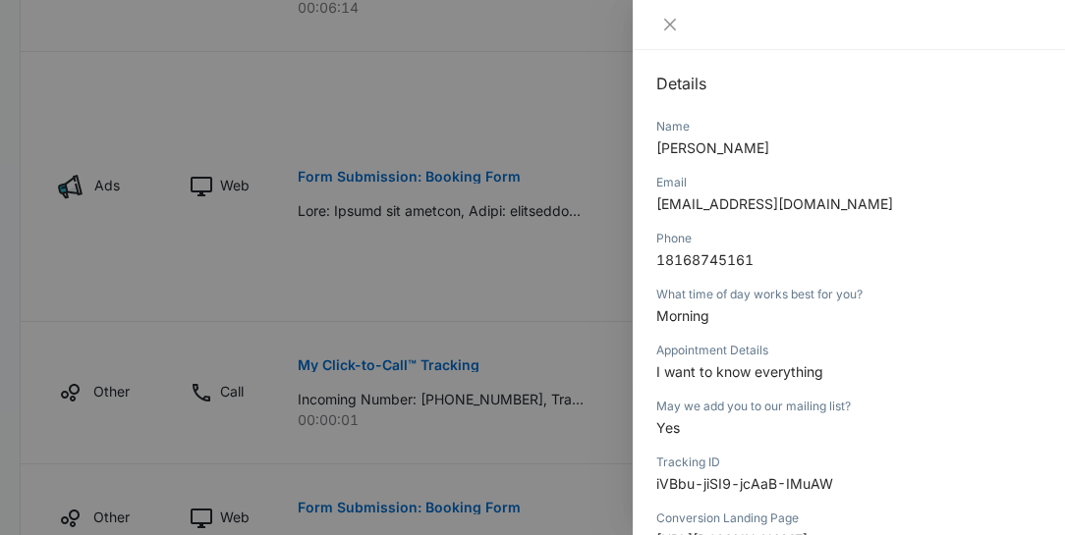
scroll to position [224, 0]
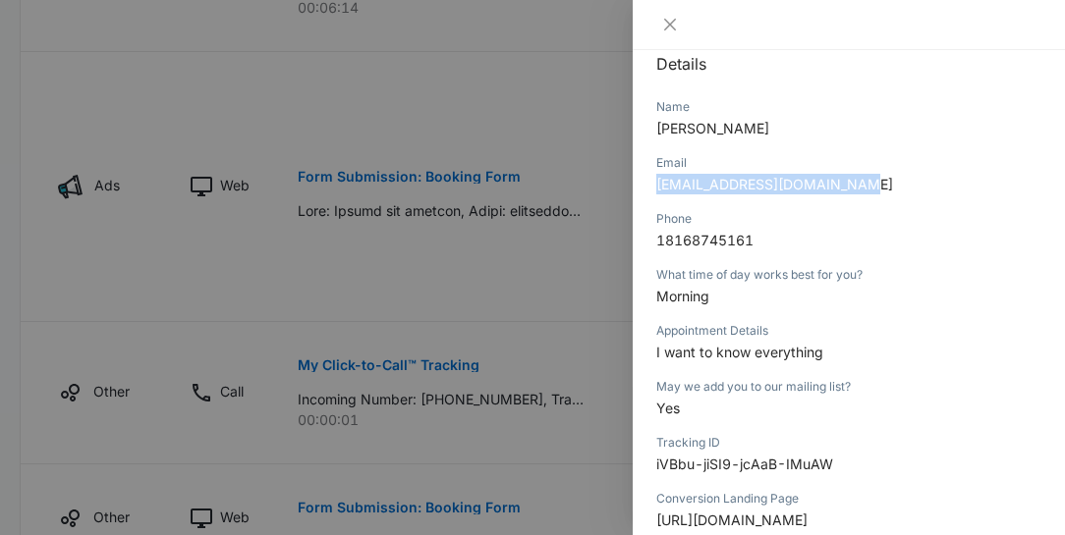
drag, startPoint x: 847, startPoint y: 182, endPoint x: 659, endPoint y: 192, distance: 187.9
click at [659, 192] on p "[EMAIL_ADDRESS][DOMAIN_NAME]" at bounding box center [848, 184] width 385 height 21
copy span "[EMAIL_ADDRESS][DOMAIN_NAME]"
drag, startPoint x: 783, startPoint y: 127, endPoint x: 635, endPoint y: 126, distance: 148.3
click at [635, 126] on div "Form Submission: Booking Form [DATE] 11:51pm Type : Web Details Name [PERSON_NA…" at bounding box center [849, 292] width 432 height 485
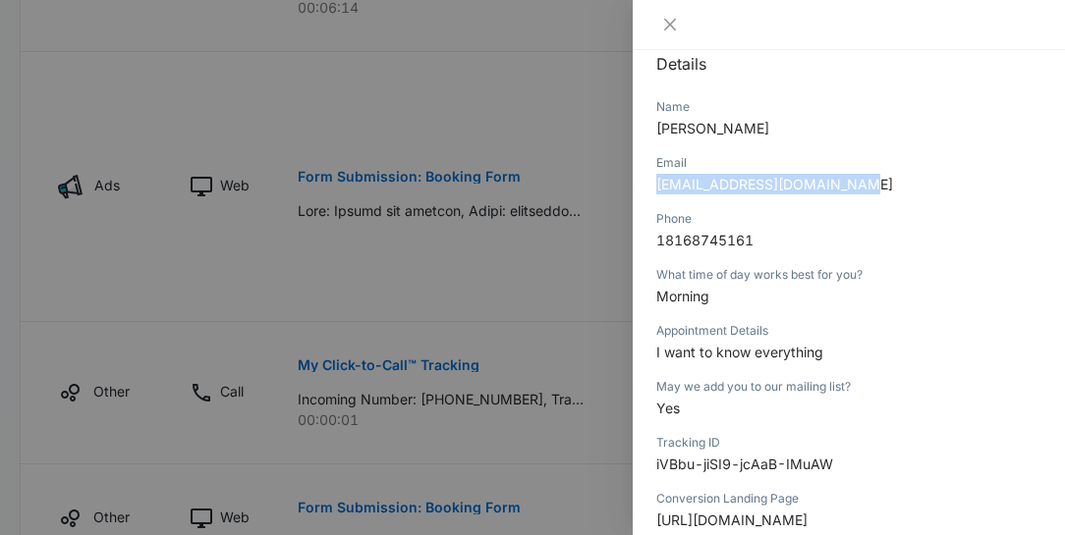
copy span "[PERSON_NAME]"
